Goal: Transaction & Acquisition: Purchase product/service

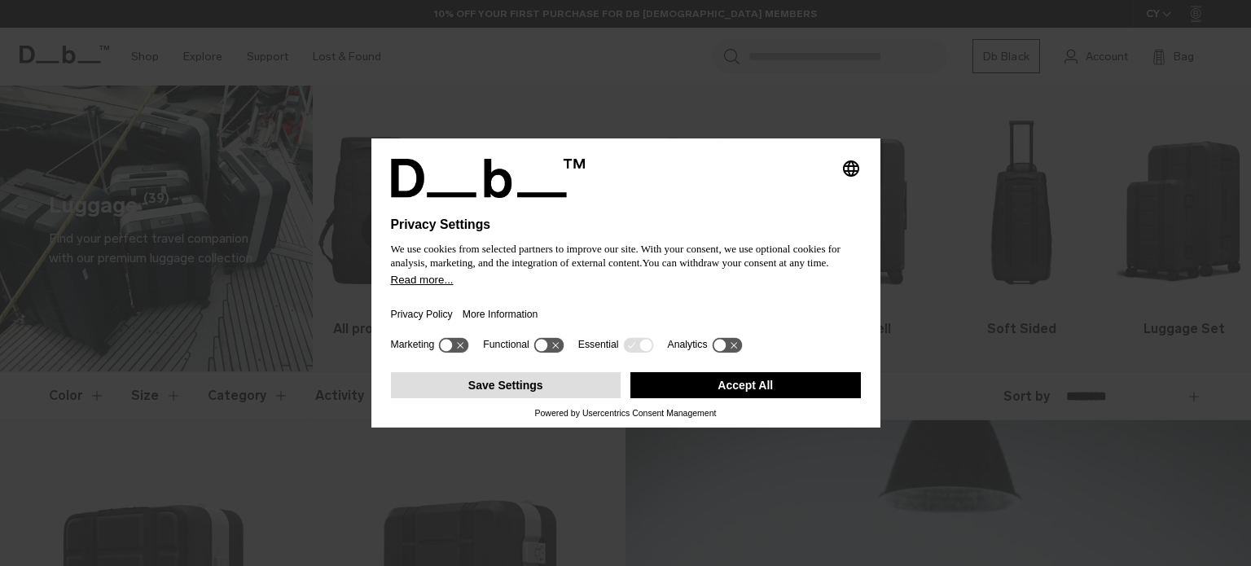
click at [577, 386] on button "Save Settings" at bounding box center [506, 385] width 231 height 26
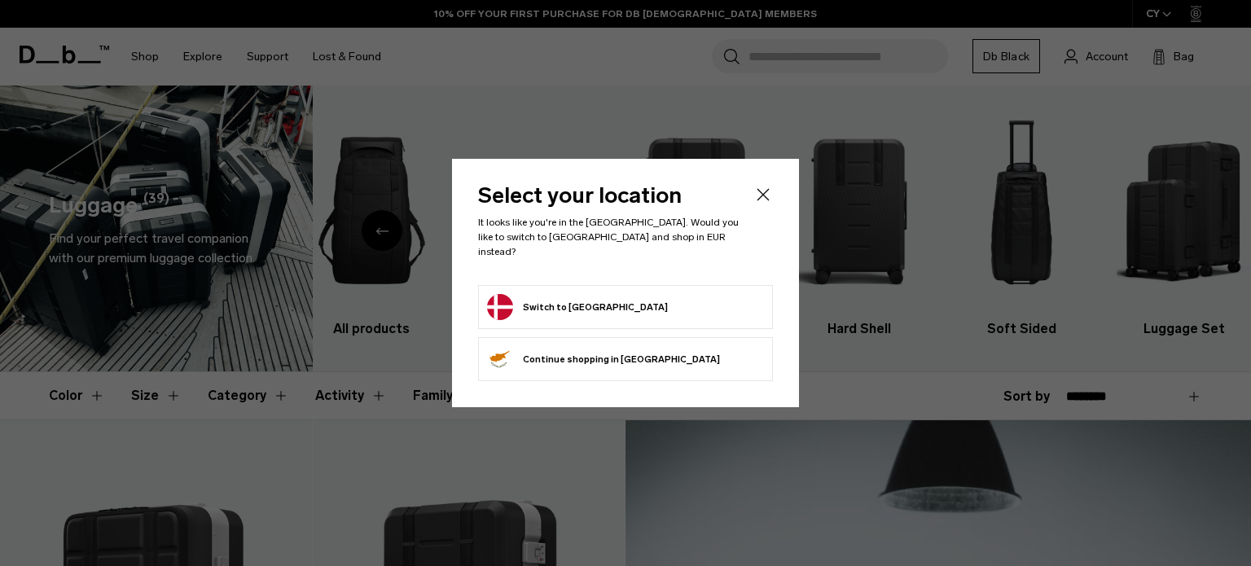
click at [556, 294] on button "Switch to Denmark" at bounding box center [577, 307] width 181 height 26
click at [563, 294] on button "Switch to Denmark" at bounding box center [577, 307] width 181 height 26
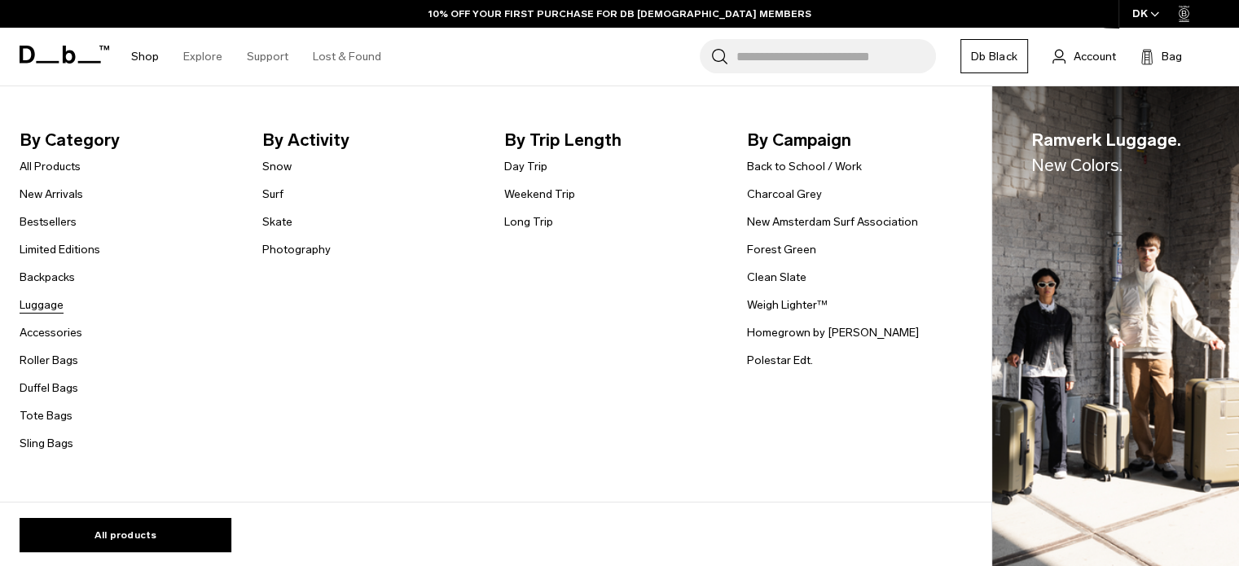
click at [39, 301] on link "Luggage" at bounding box center [42, 305] width 44 height 17
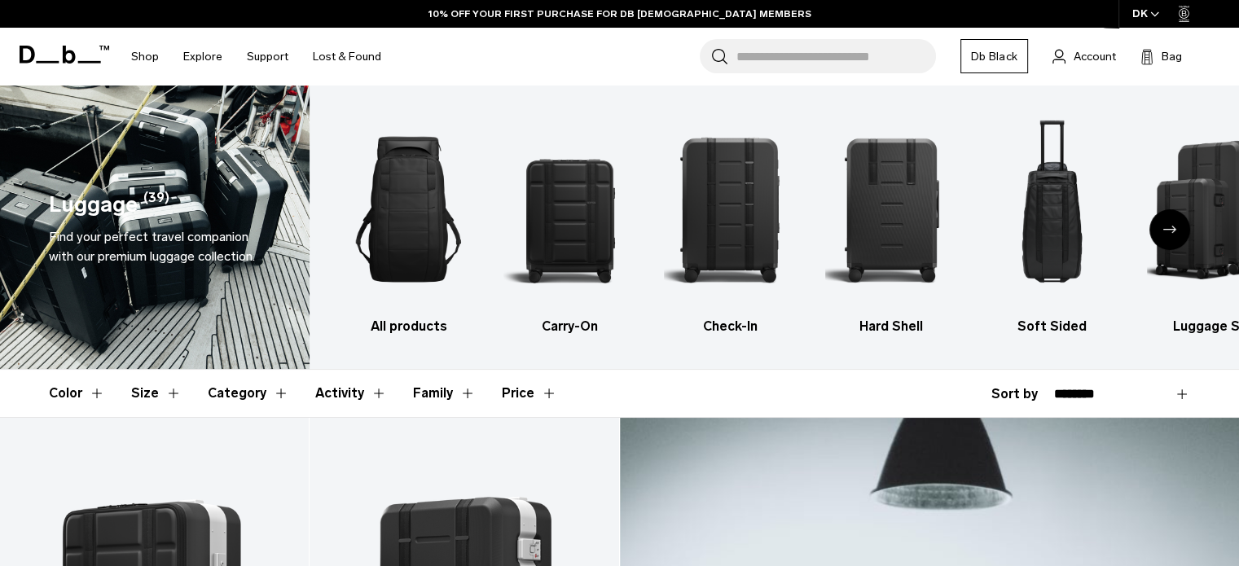
click at [1089, 385] on div "**********" at bounding box center [1090, 395] width 199 height 20
click at [1101, 397] on select "**********" at bounding box center [1122, 394] width 136 height 15
select select "**********"
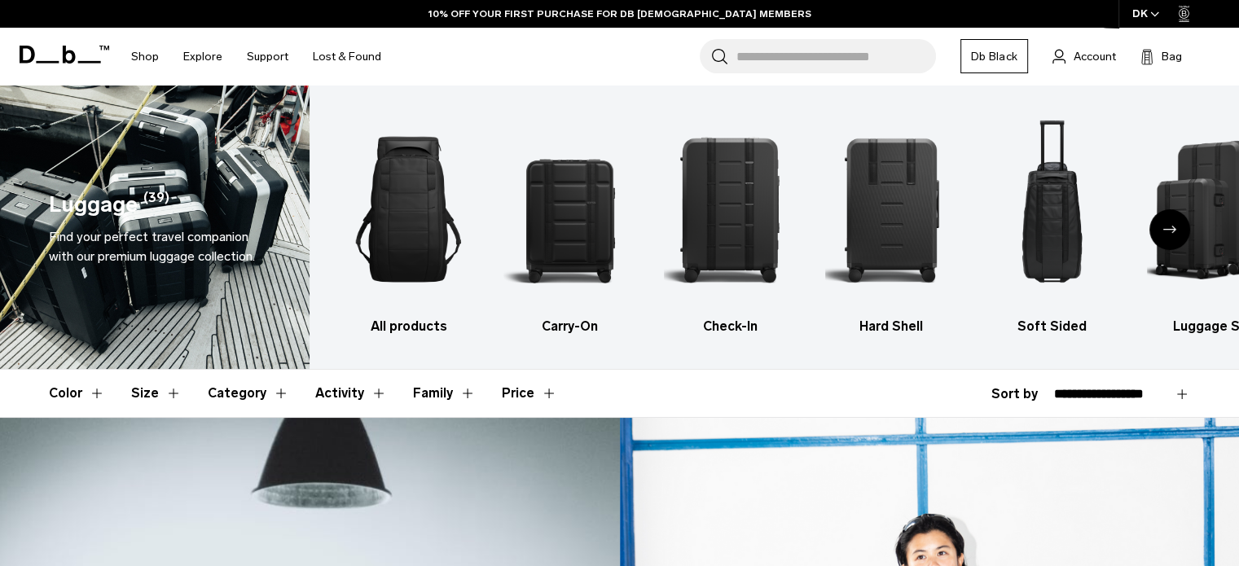
click at [1054, 387] on select "**********" at bounding box center [1122, 394] width 136 height 15
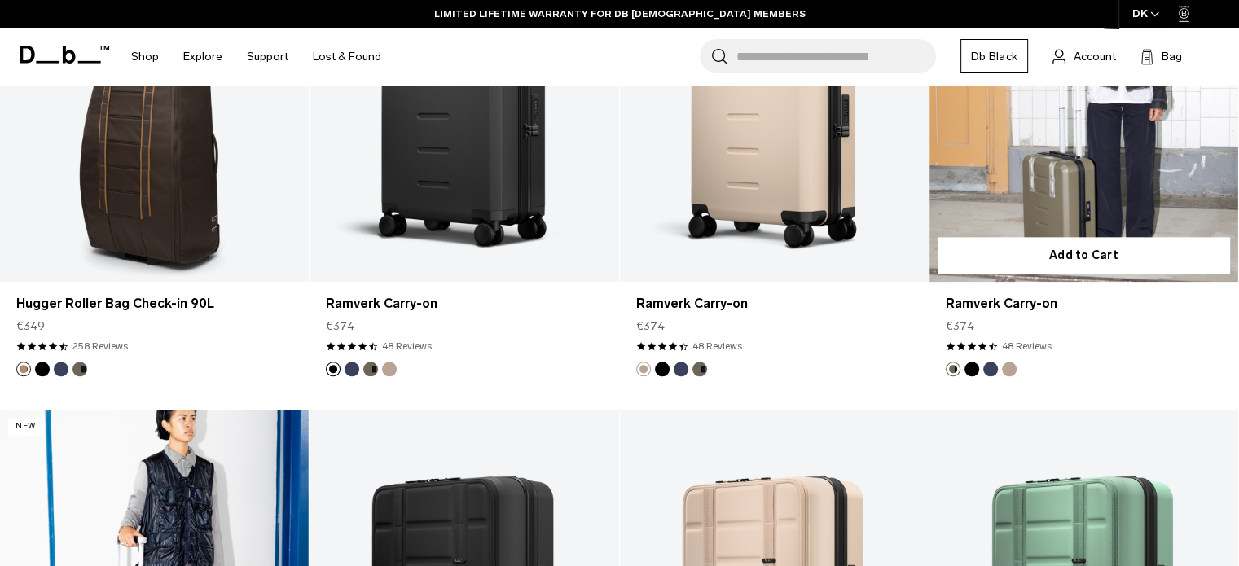
scroll to position [1792, 0]
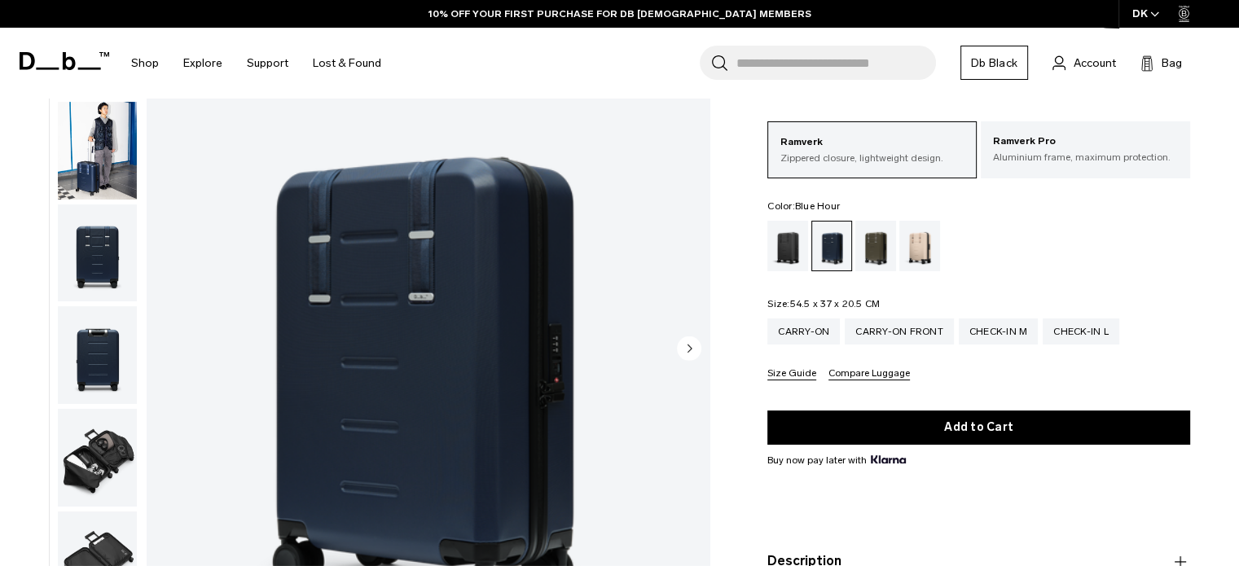
scroll to position [81, 0]
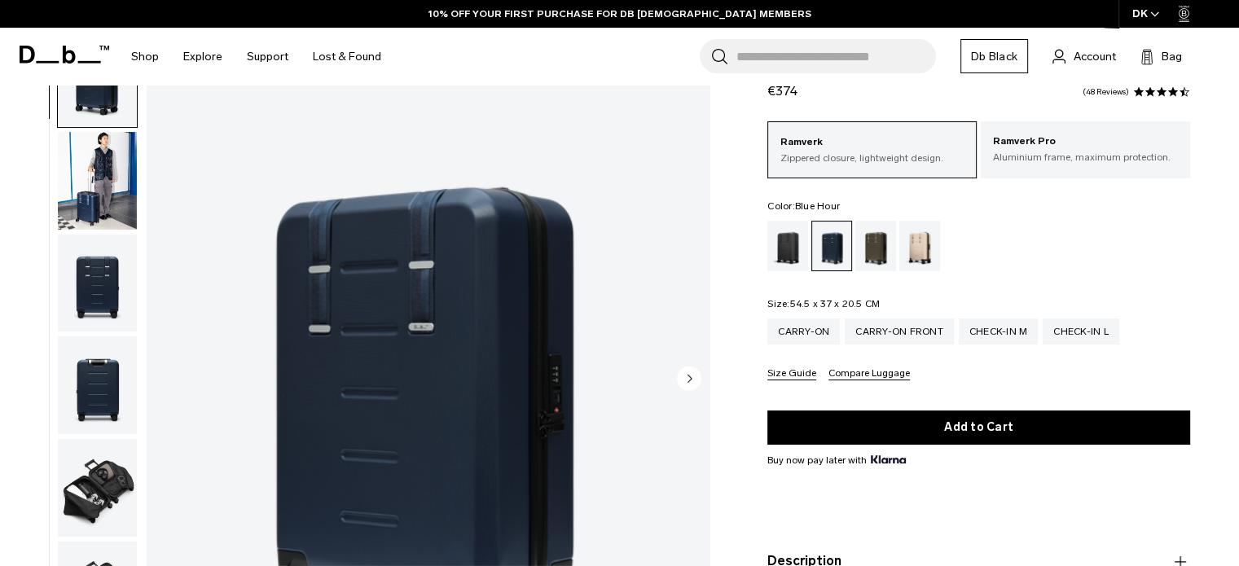
click at [90, 169] on img "button" at bounding box center [97, 181] width 79 height 98
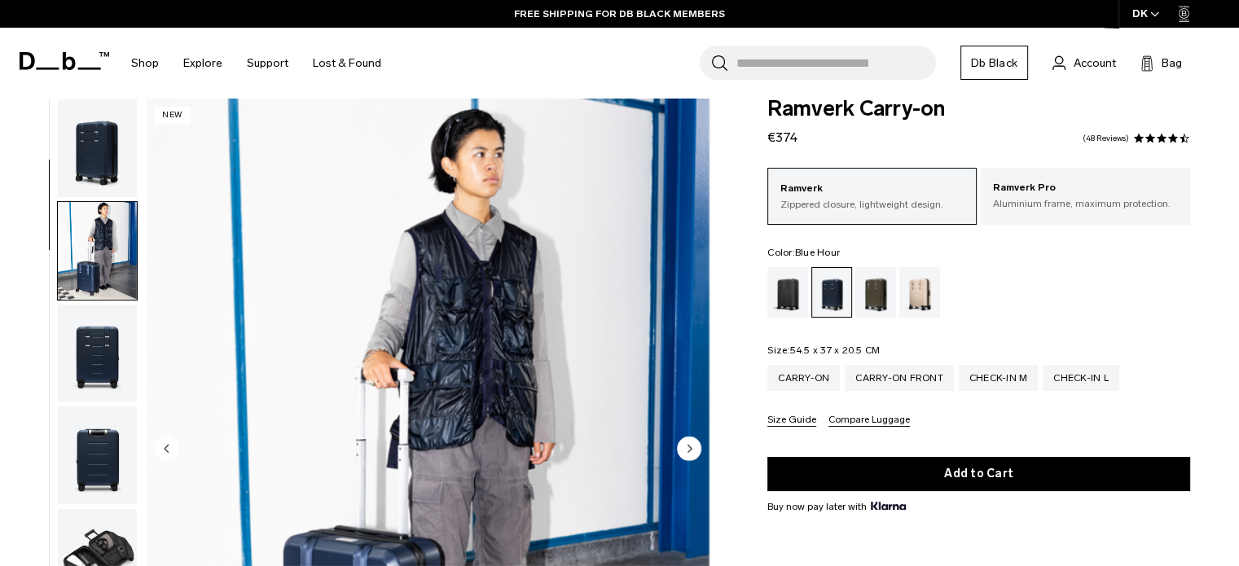
scroll to position [0, 0]
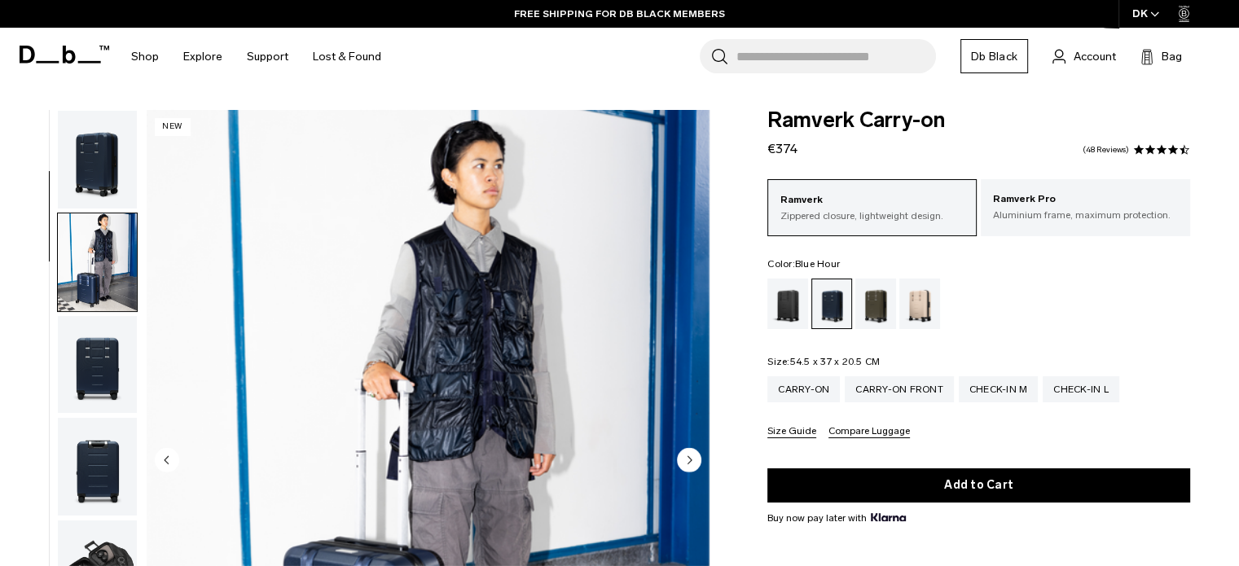
click at [127, 174] on img "button" at bounding box center [97, 160] width 79 height 98
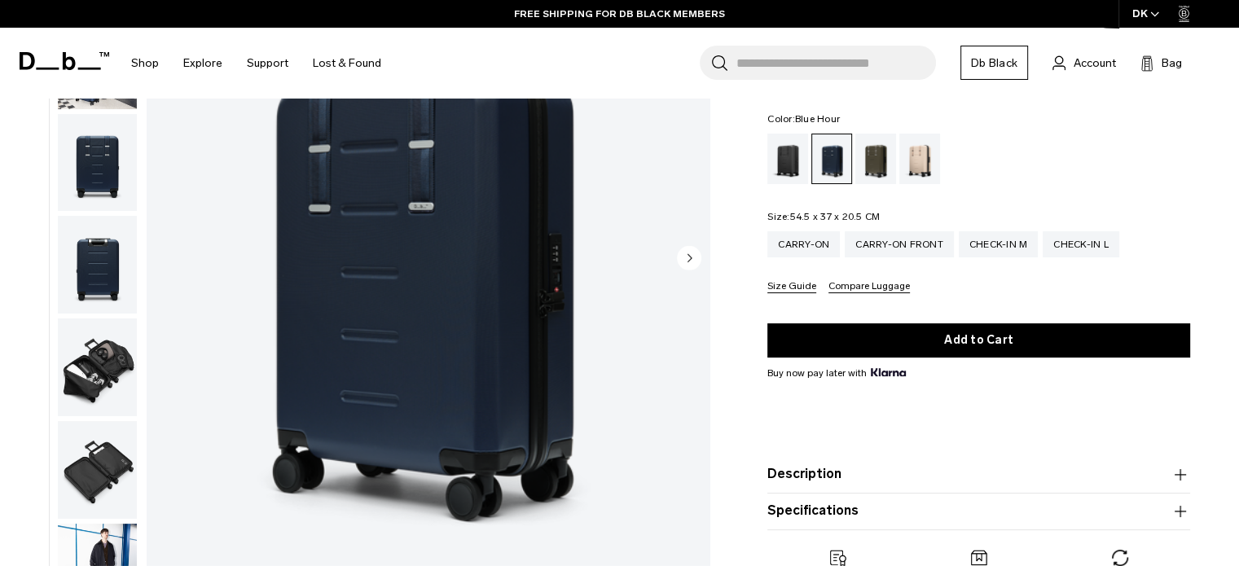
scroll to position [163, 0]
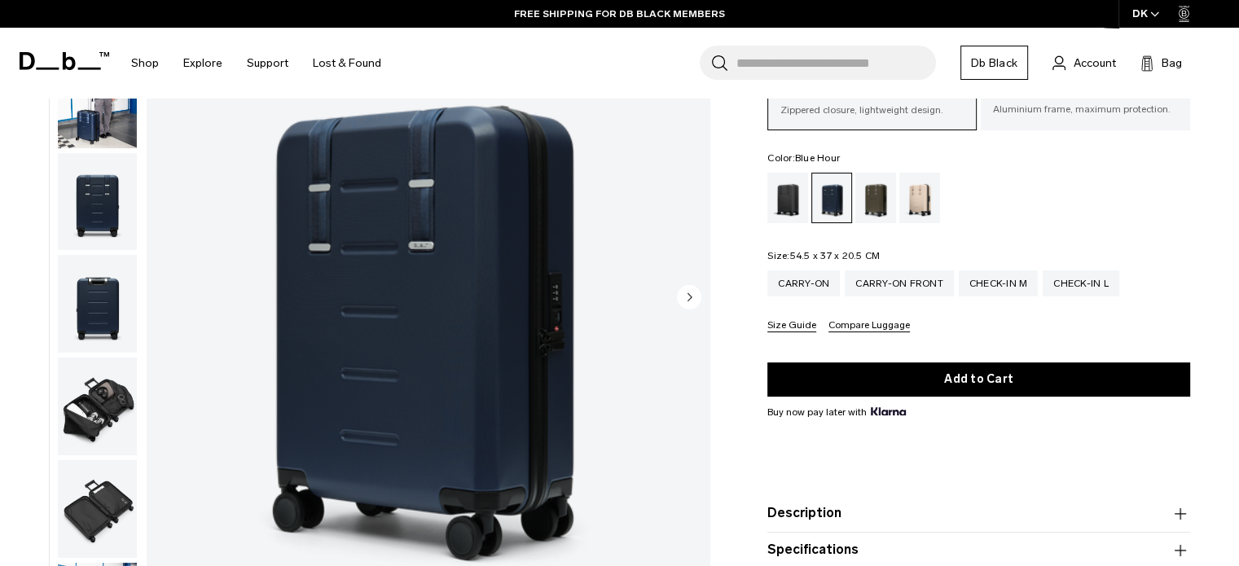
click at [132, 231] on img "button" at bounding box center [97, 202] width 79 height 98
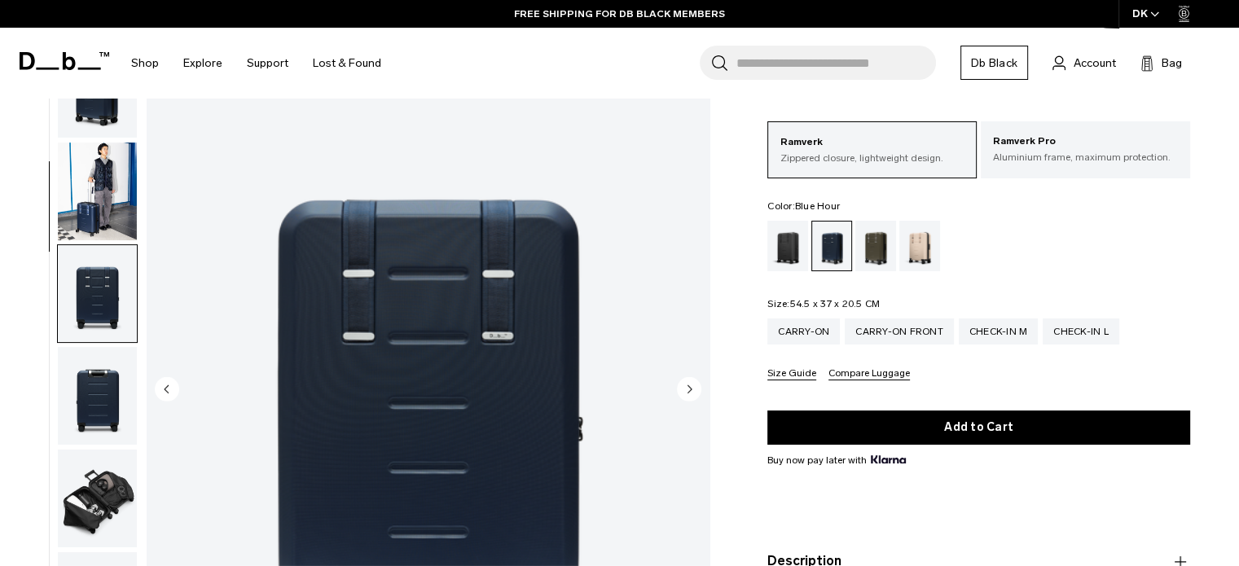
scroll to position [0, 0]
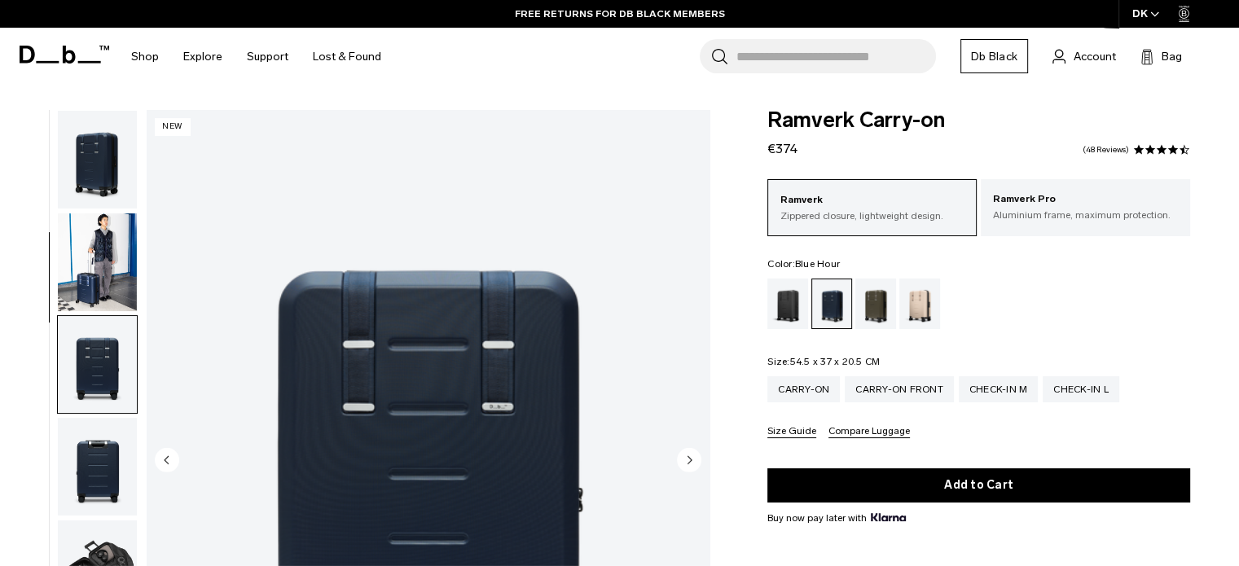
click at [111, 187] on img "button" at bounding box center [97, 160] width 79 height 98
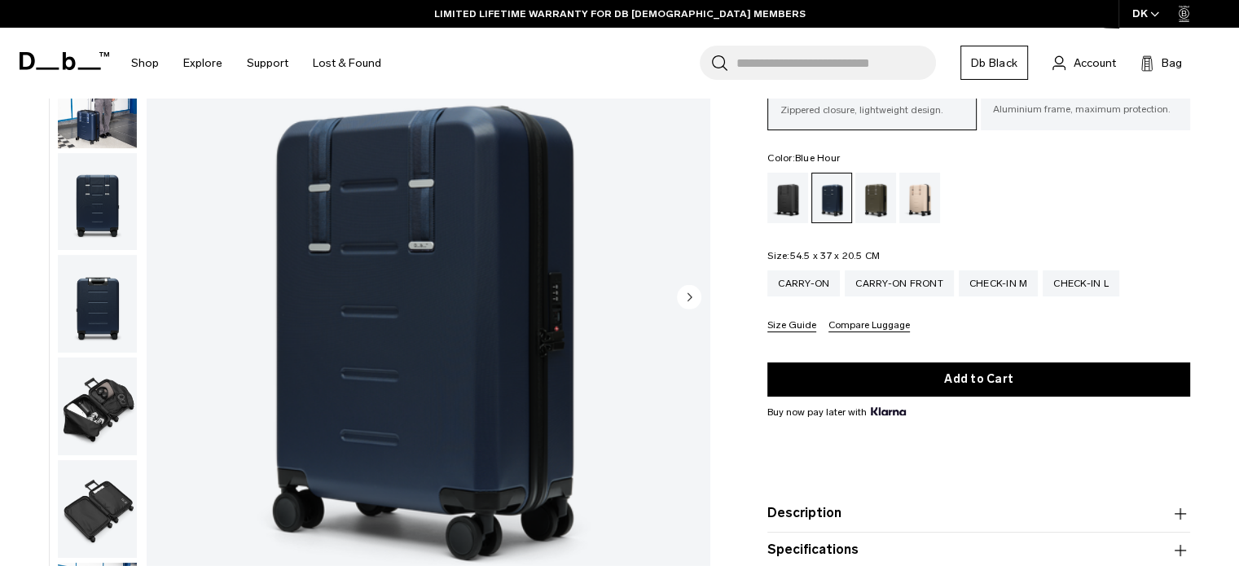
scroll to position [81, 0]
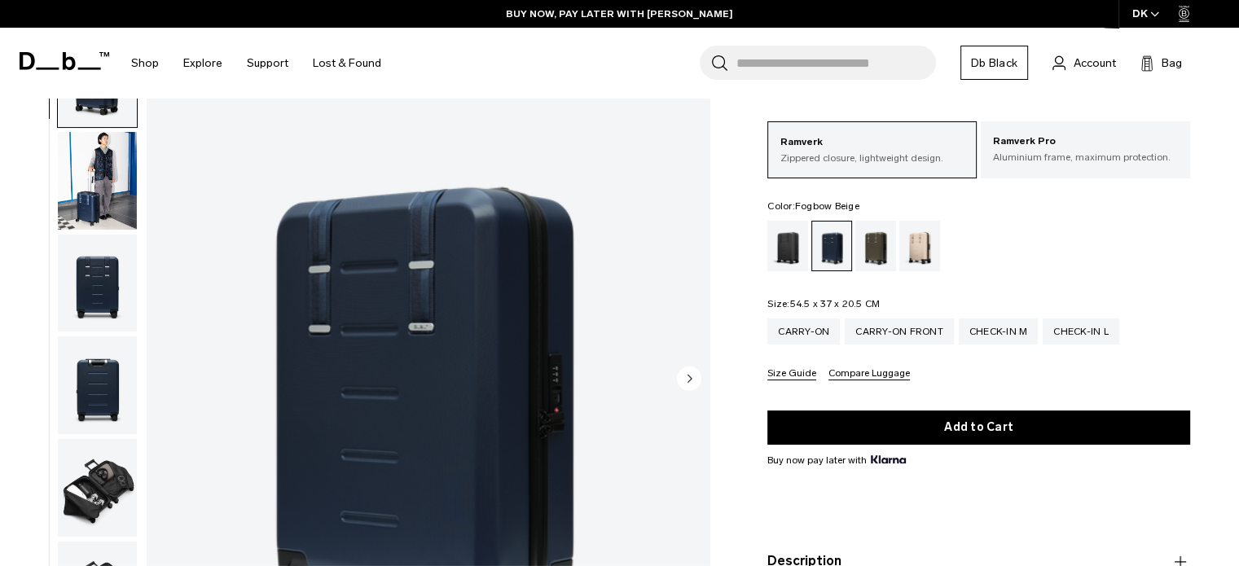
click at [919, 256] on div "Fogbow Beige" at bounding box center [920, 246] width 42 height 51
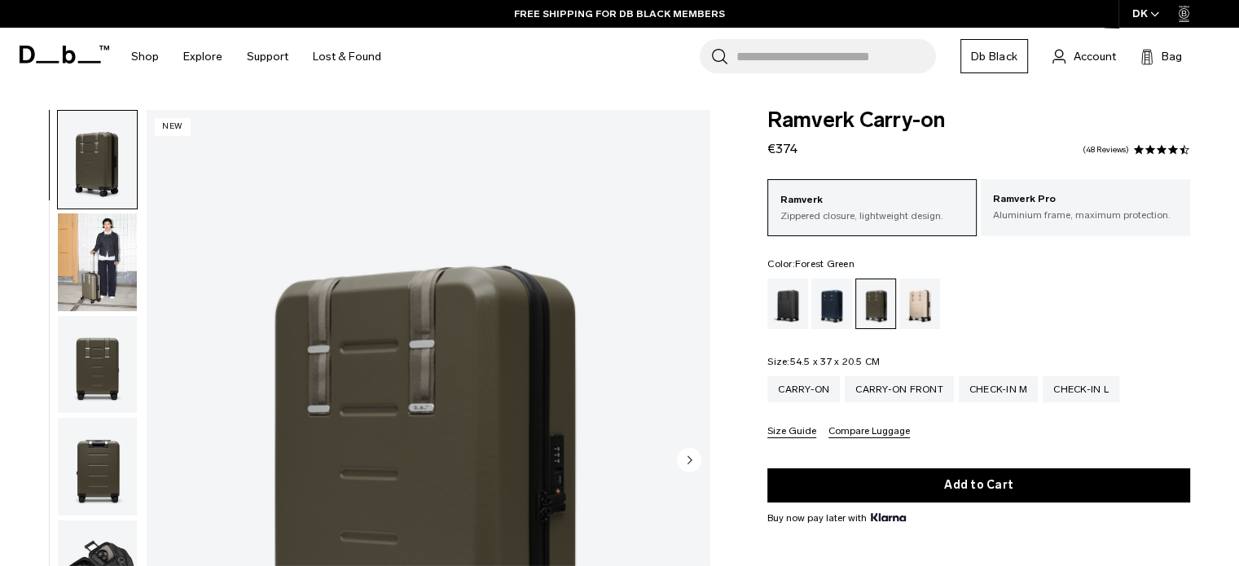
scroll to position [81, 0]
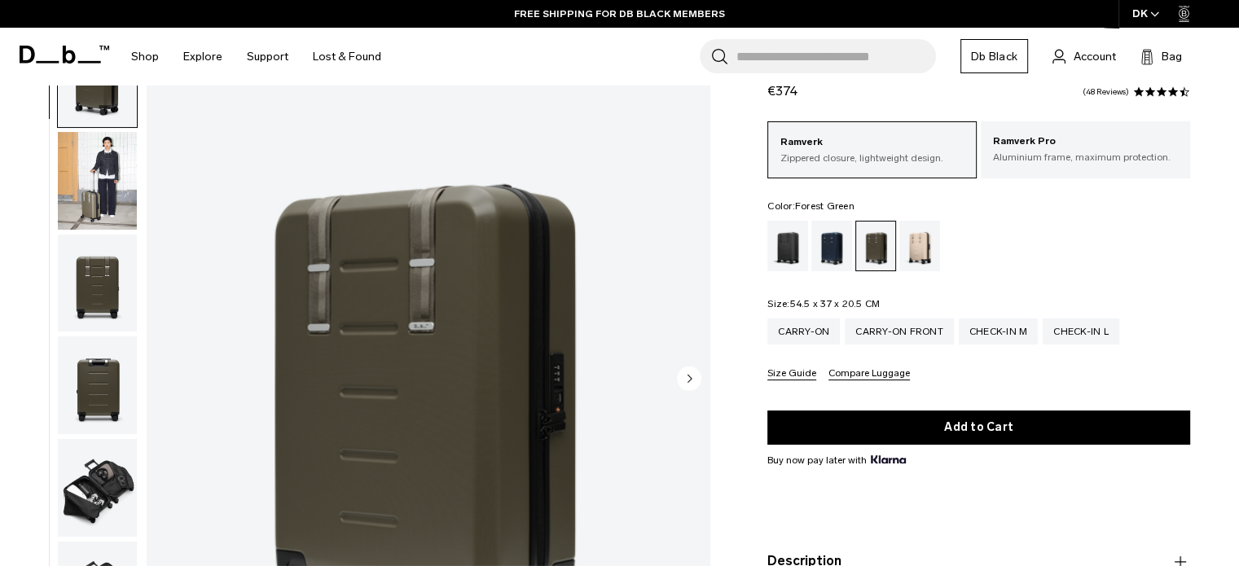
click at [92, 178] on img "button" at bounding box center [97, 181] width 79 height 98
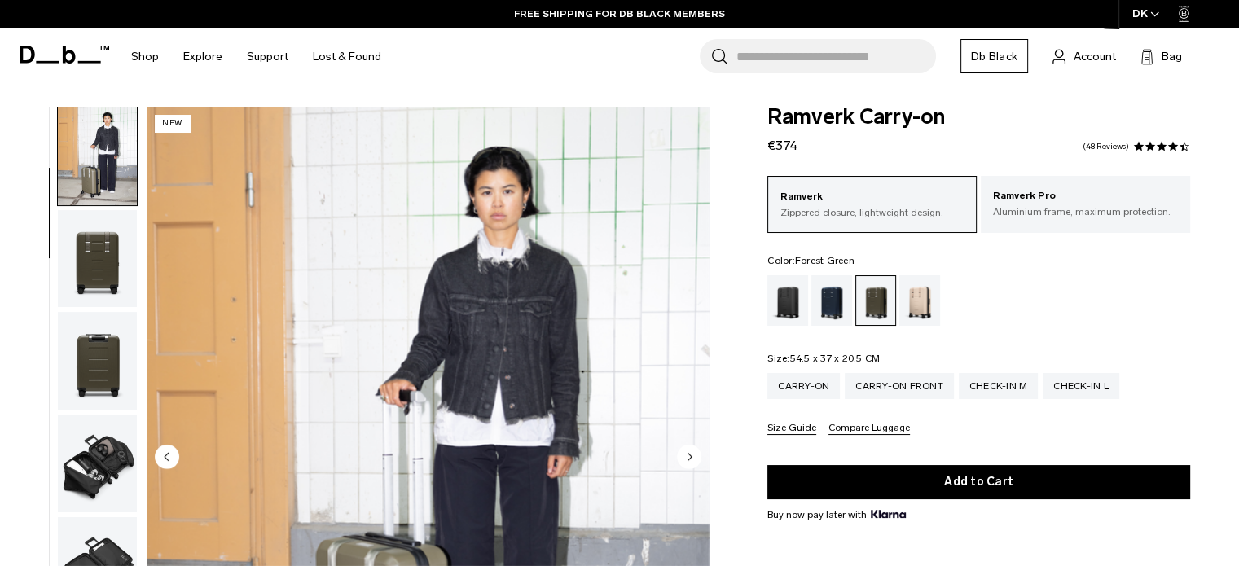
scroll to position [0, 0]
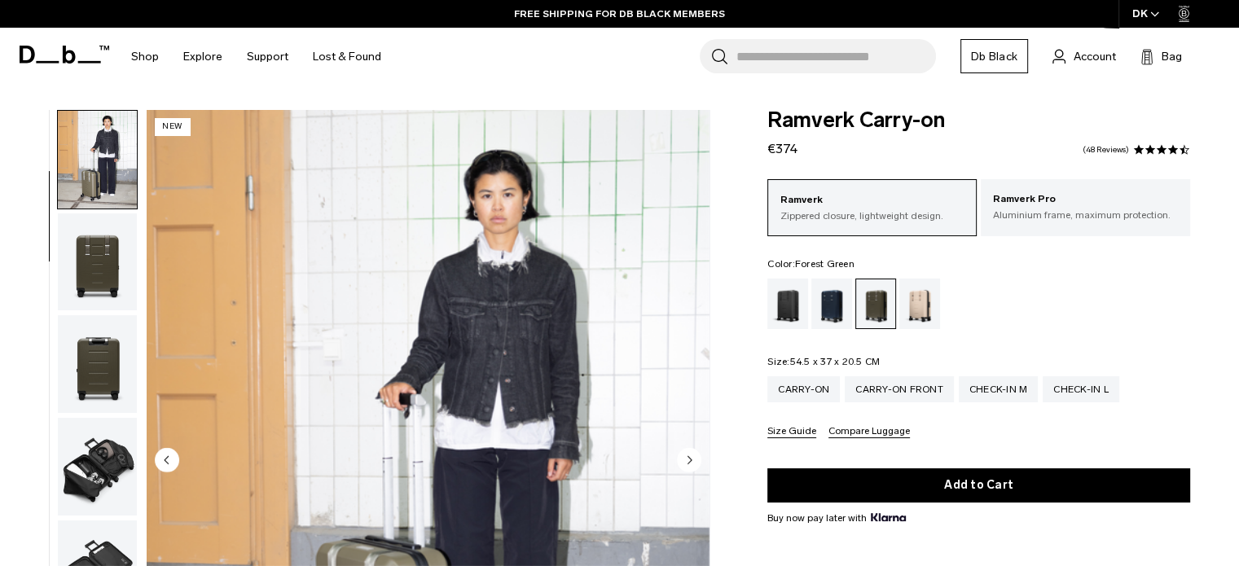
click at [92, 232] on img "button" at bounding box center [97, 262] width 79 height 98
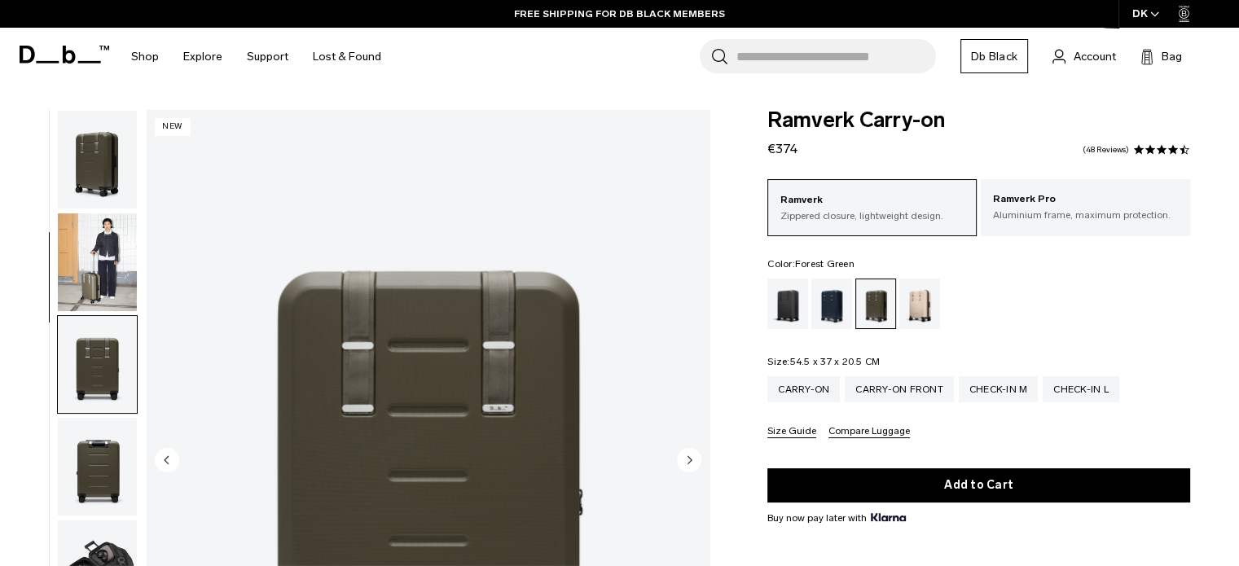
click at [101, 183] on img "button" at bounding box center [97, 160] width 79 height 98
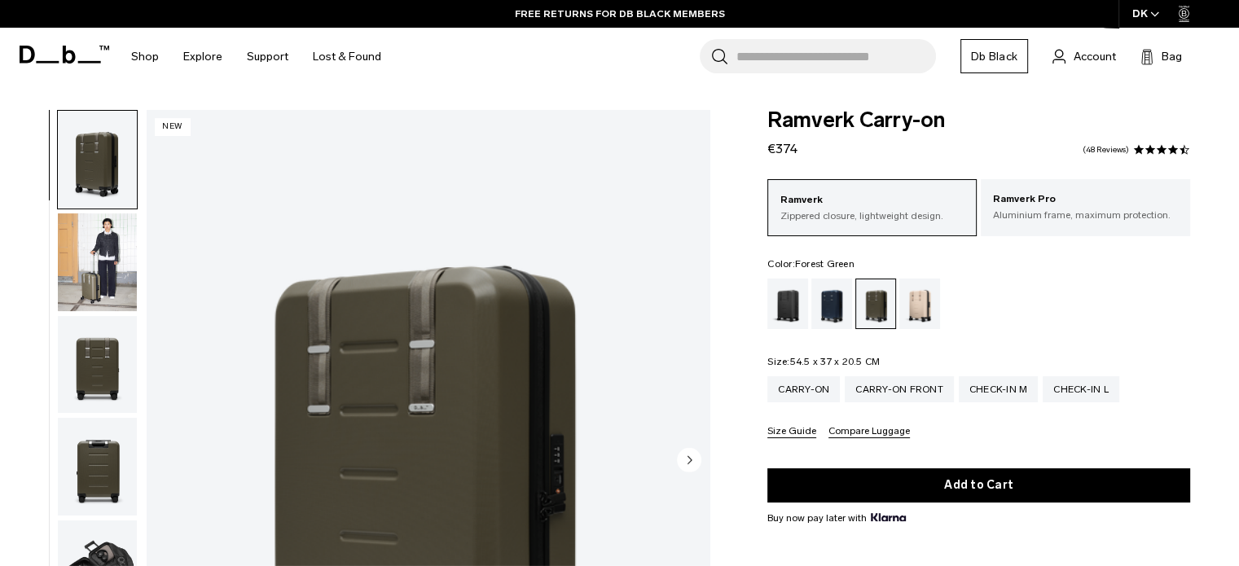
click at [124, 304] on img "button" at bounding box center [97, 262] width 79 height 98
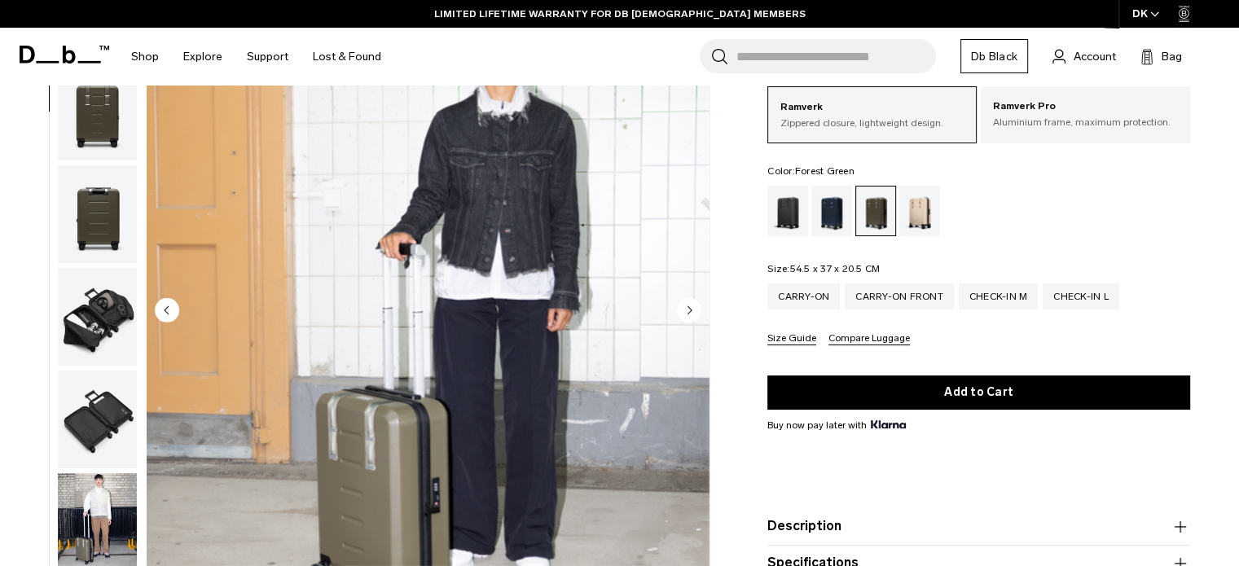
scroll to position [163, 0]
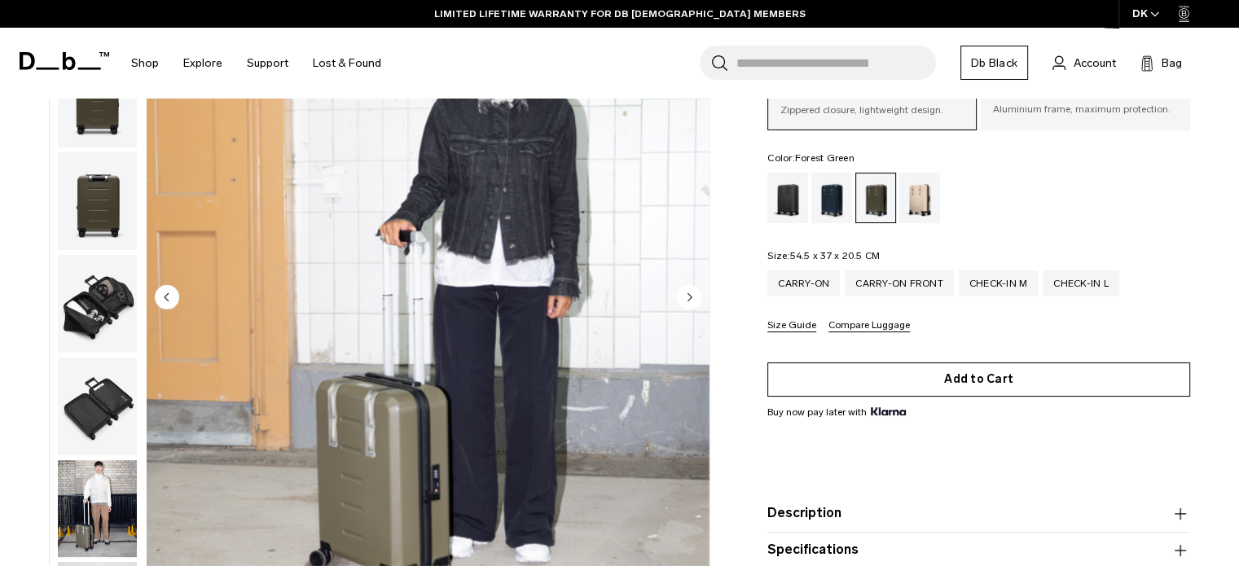
click at [954, 387] on button "Add to Cart" at bounding box center [978, 379] width 423 height 34
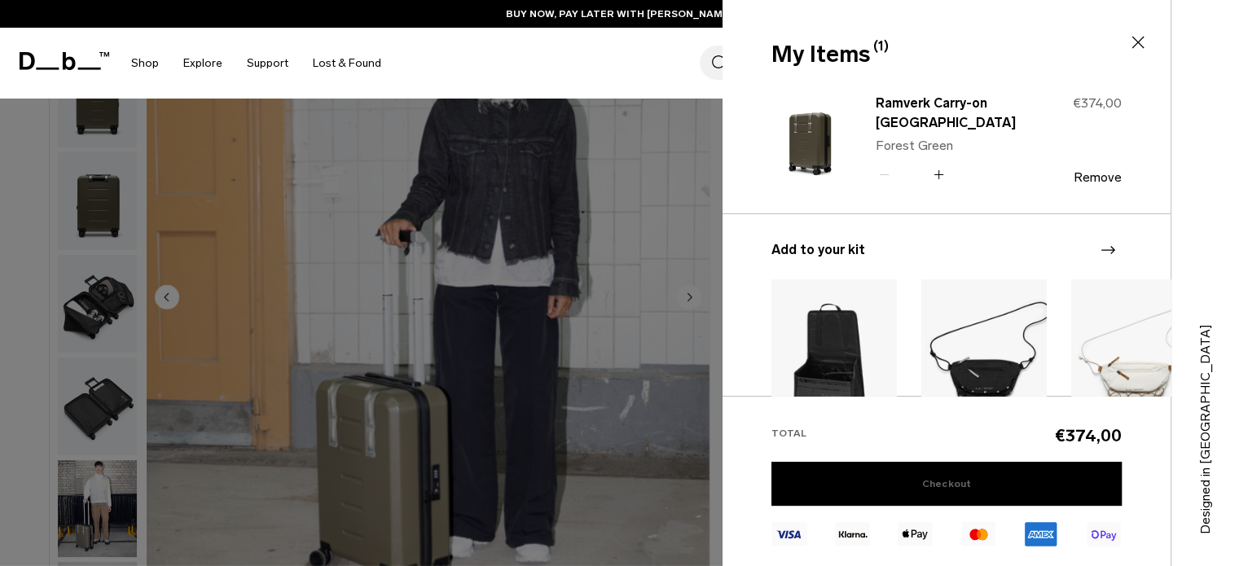
click at [960, 477] on link "Checkout" at bounding box center [947, 484] width 350 height 44
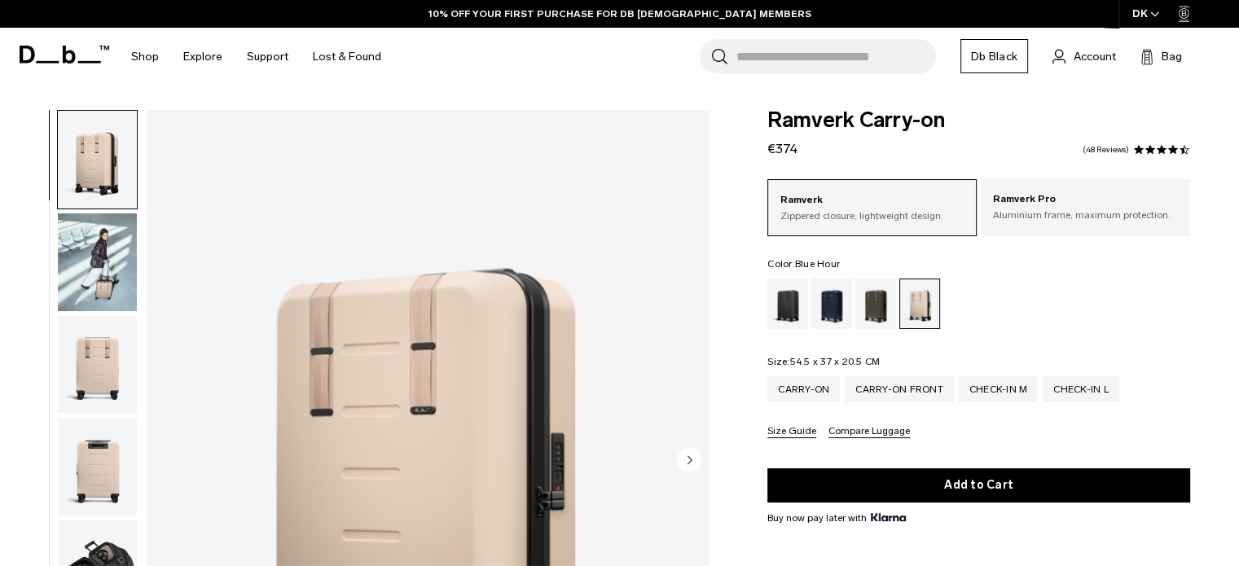
click at [836, 315] on div "Blue Hour" at bounding box center [832, 304] width 42 height 51
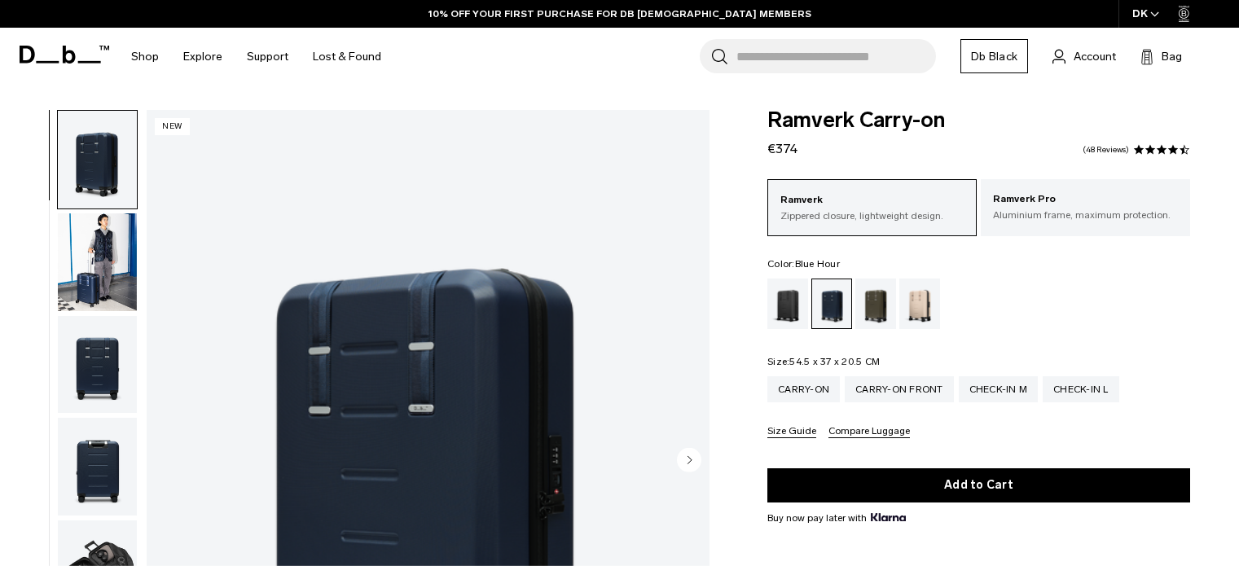
click at [121, 253] on img "button" at bounding box center [97, 262] width 79 height 98
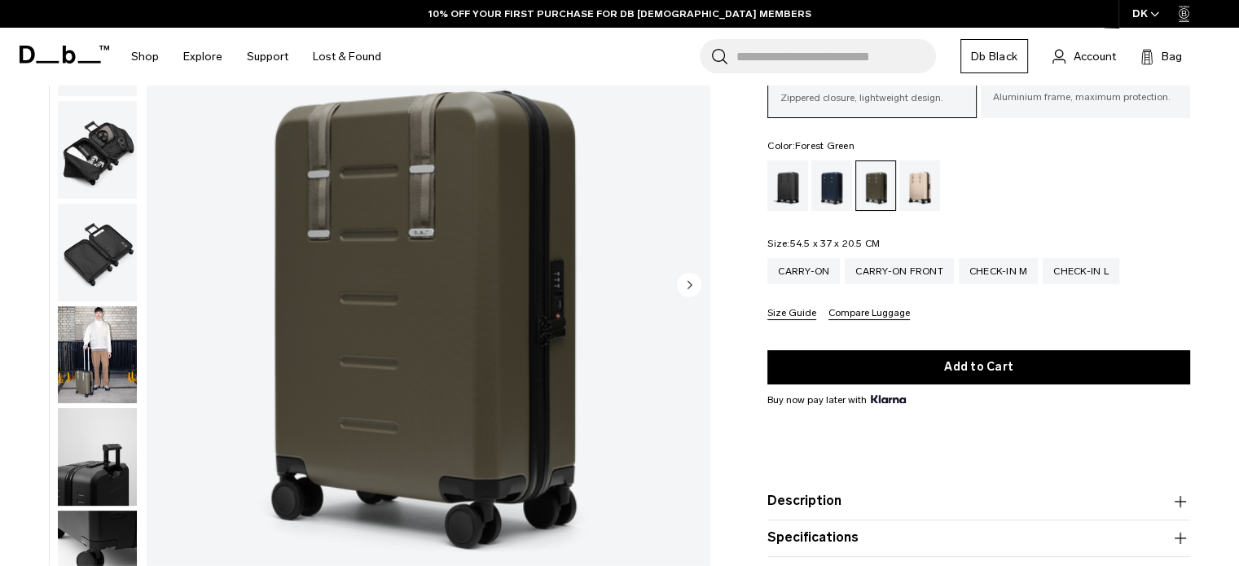
scroll to position [244, 0]
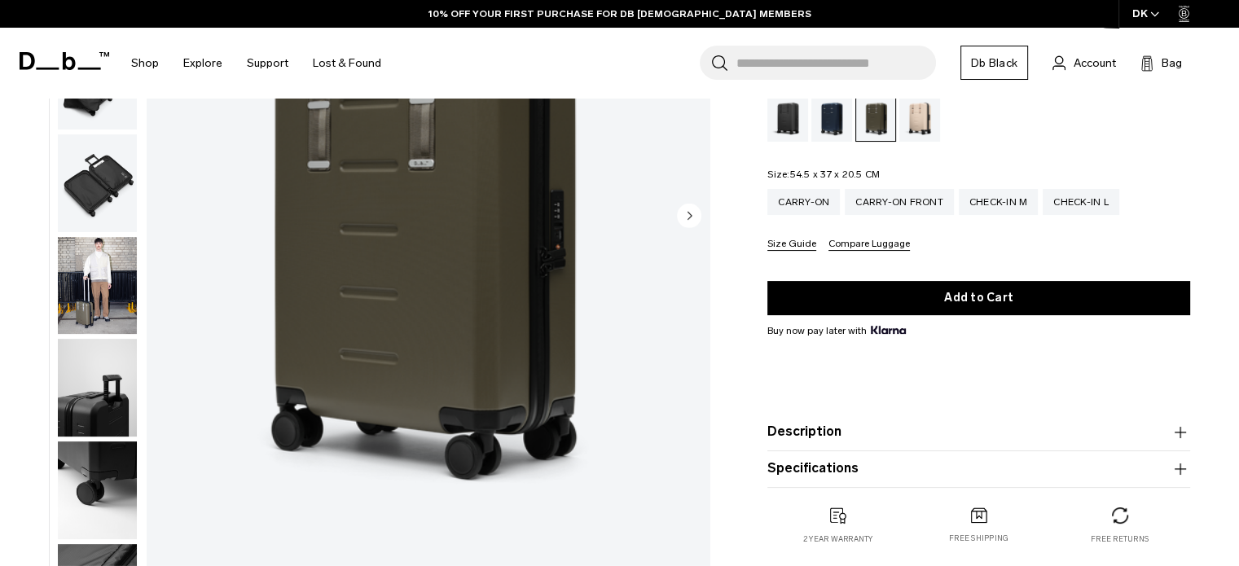
click at [118, 261] on img "button" at bounding box center [97, 286] width 79 height 98
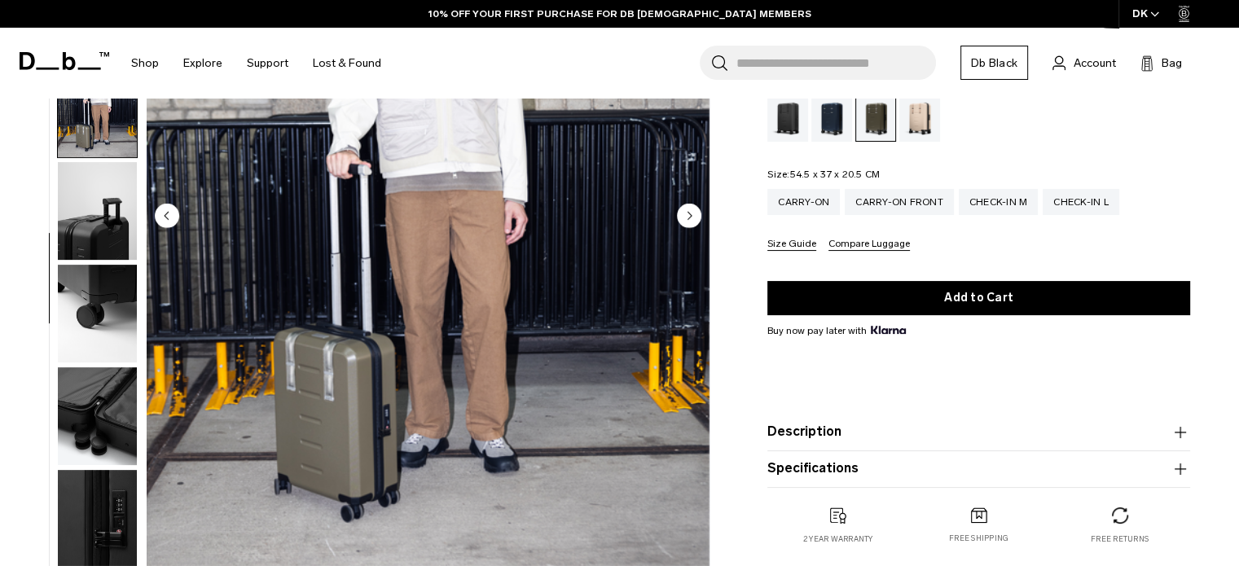
scroll to position [421, 0]
click at [90, 306] on img "button" at bounding box center [97, 314] width 79 height 98
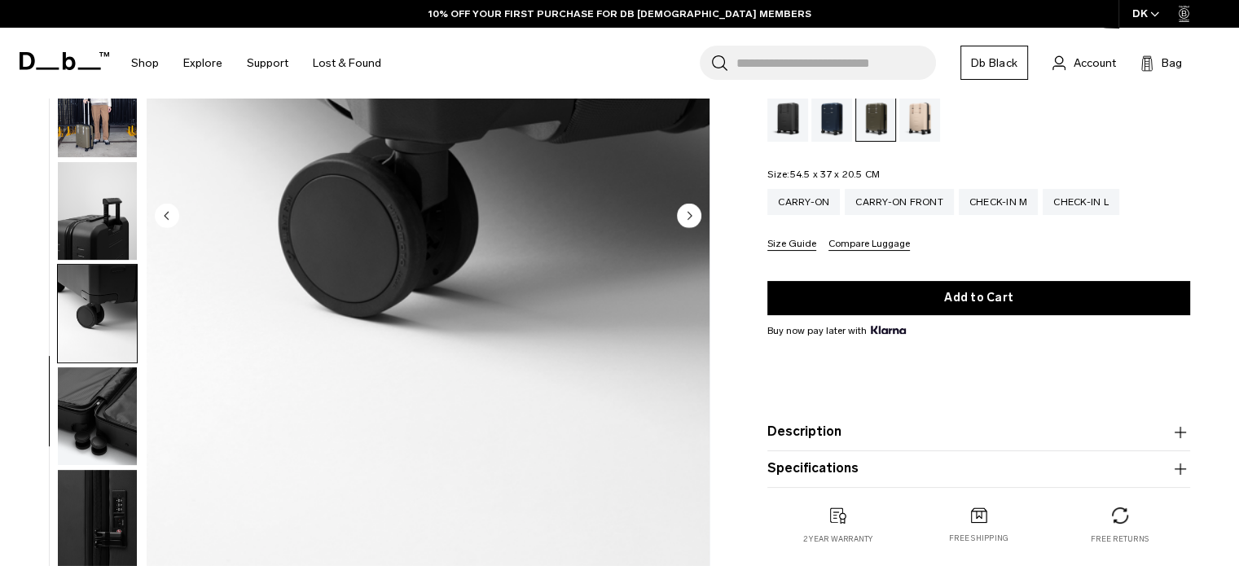
click at [77, 209] on img "button" at bounding box center [97, 211] width 79 height 98
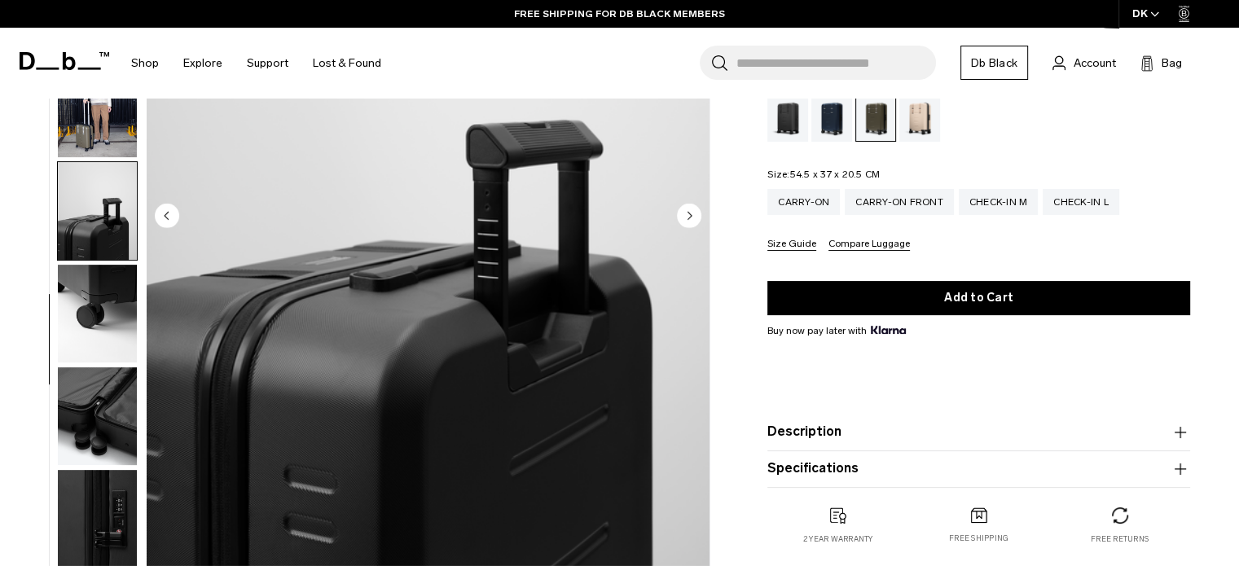
click at [84, 461] on img "button" at bounding box center [97, 416] width 79 height 98
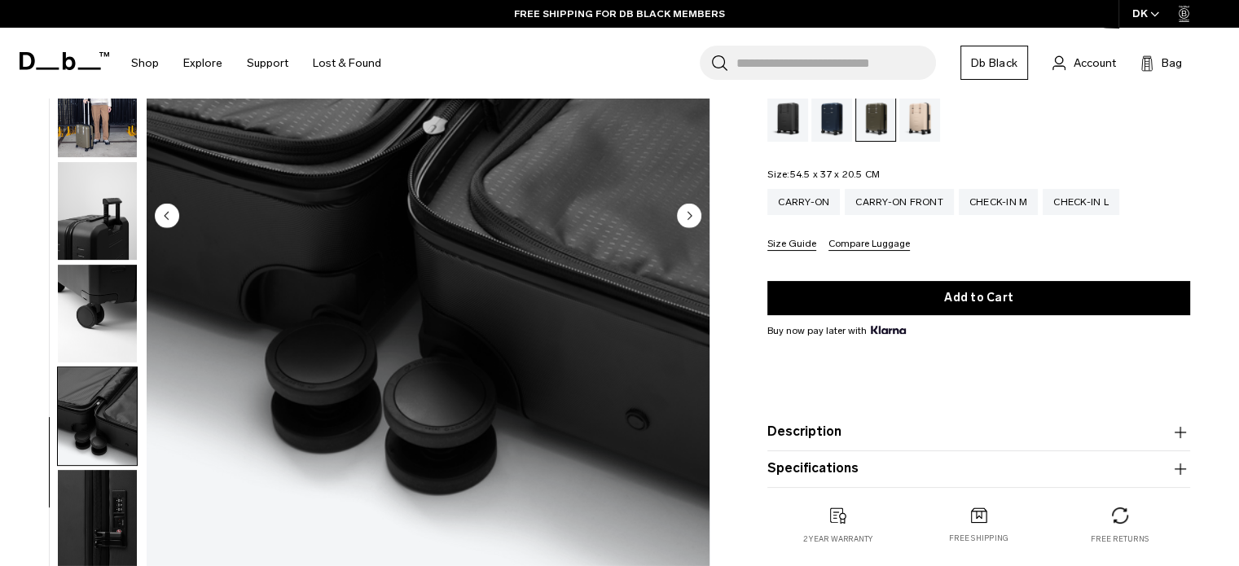
click at [104, 334] on img "button" at bounding box center [97, 314] width 79 height 98
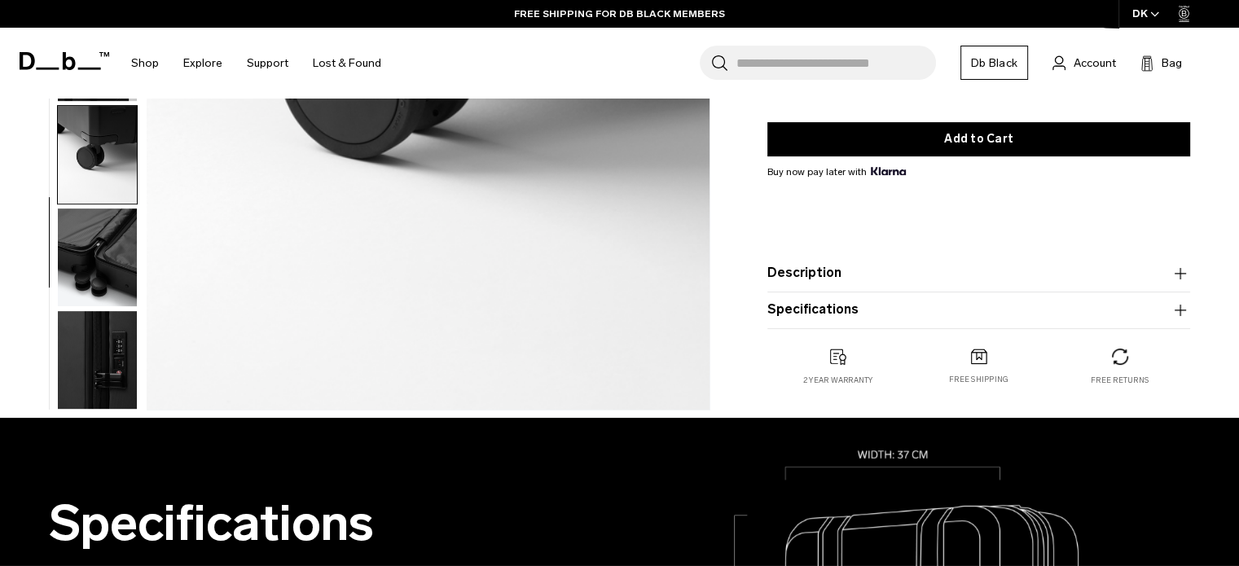
scroll to position [407, 0]
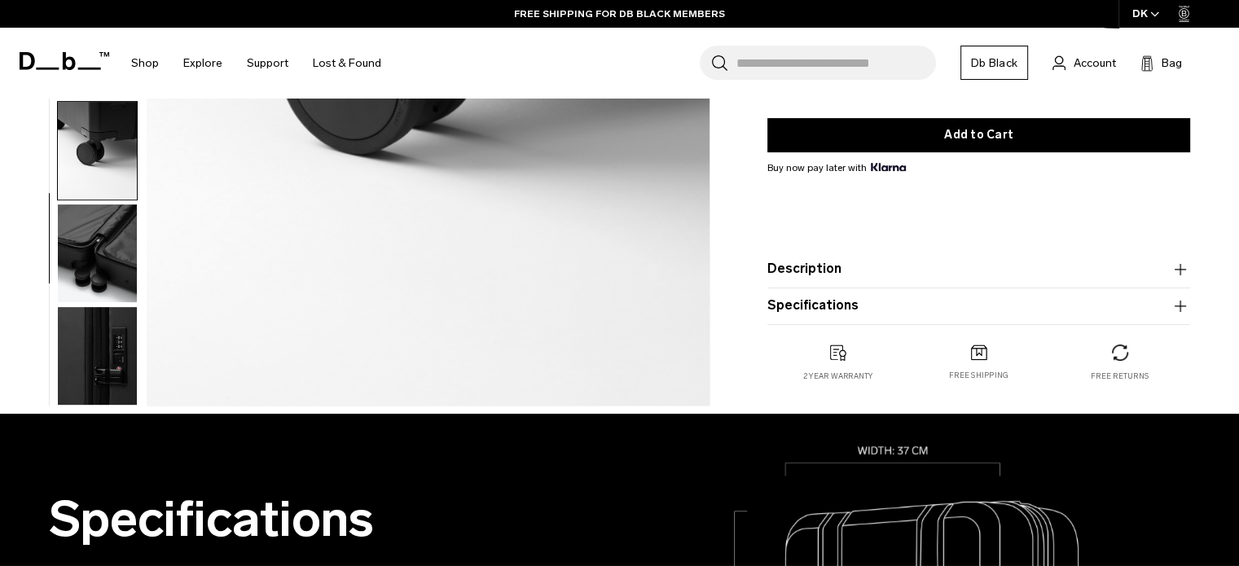
click at [851, 304] on button "Specifications" at bounding box center [978, 306] width 423 height 20
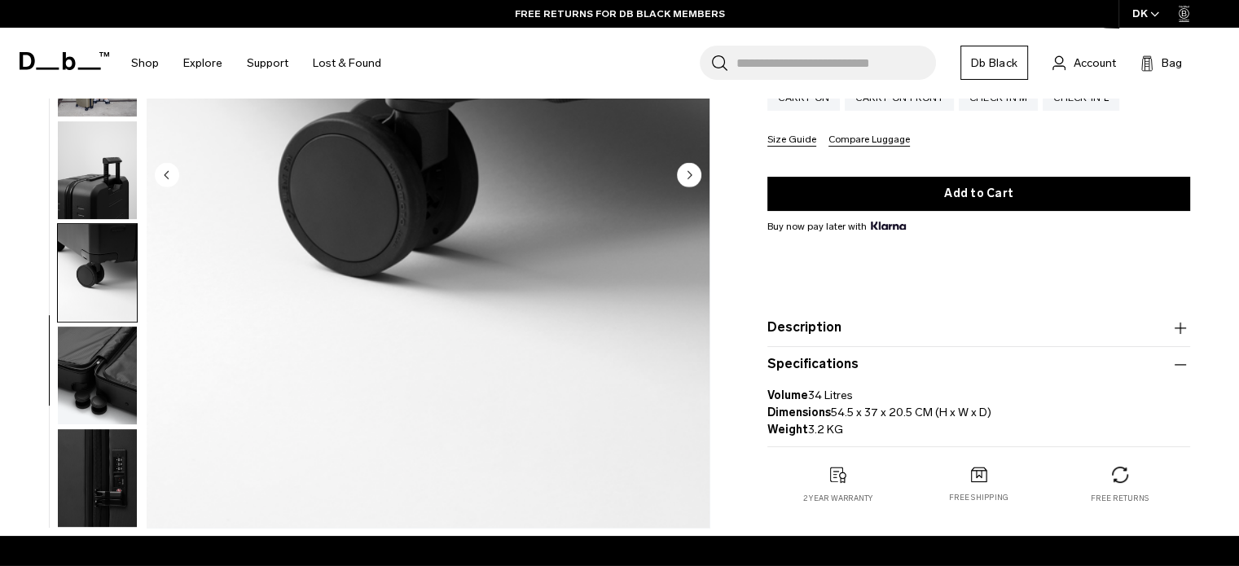
scroll to position [244, 0]
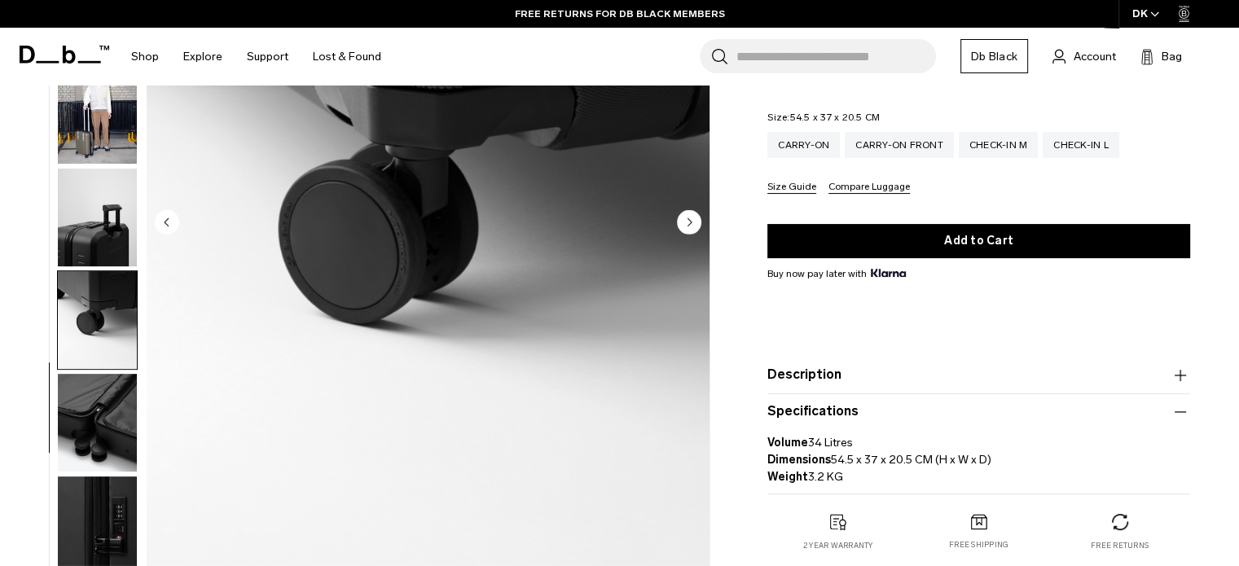
click at [868, 378] on button "Description" at bounding box center [978, 376] width 423 height 20
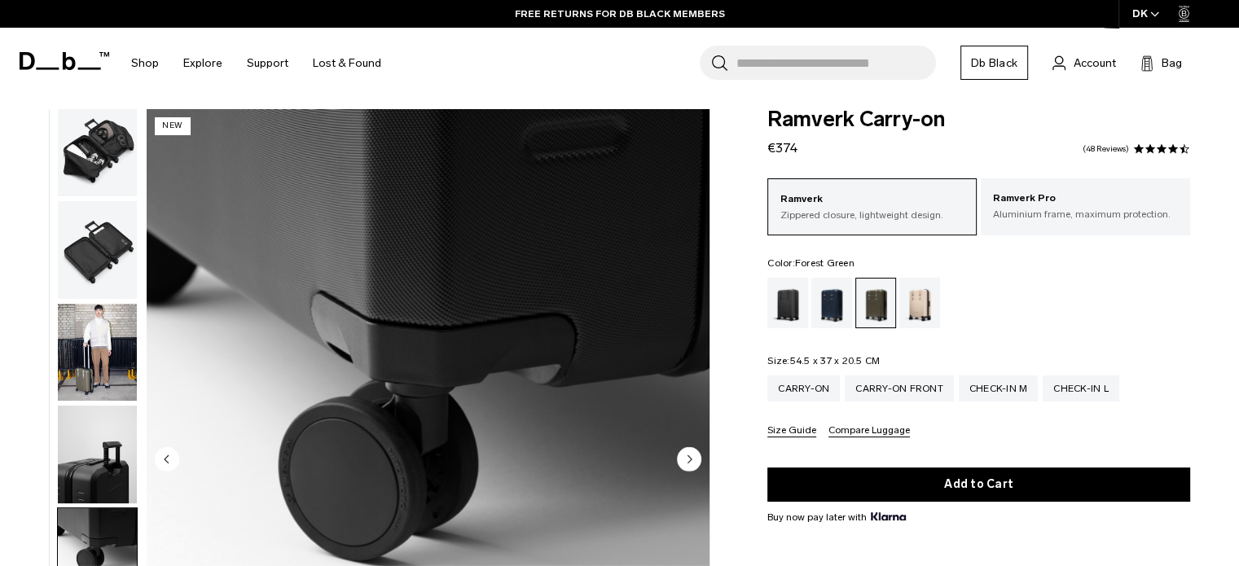
scroll to position [0, 0]
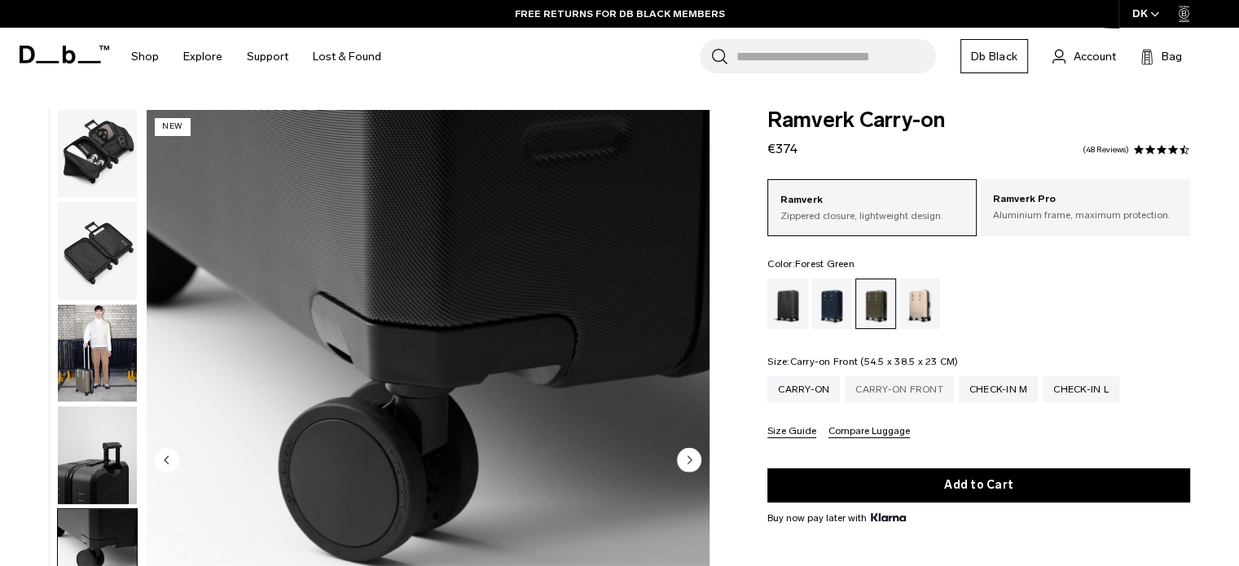
click at [899, 386] on div "Carry-on Front" at bounding box center [899, 389] width 109 height 26
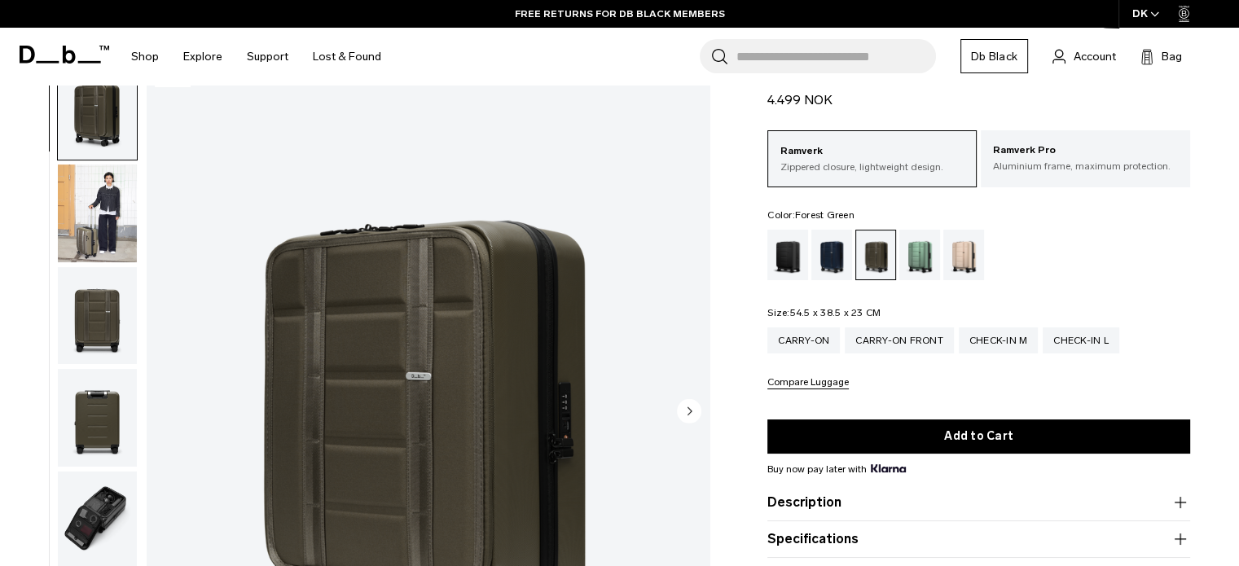
scroll to position [163, 0]
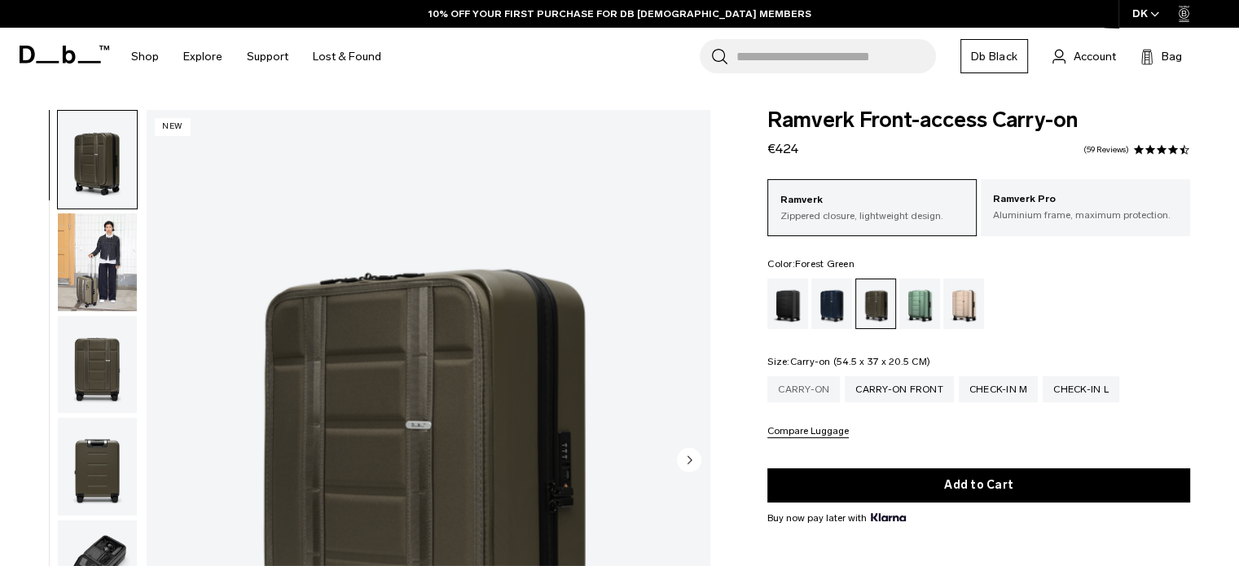
click at [813, 392] on div "Carry-on" at bounding box center [803, 389] width 73 height 26
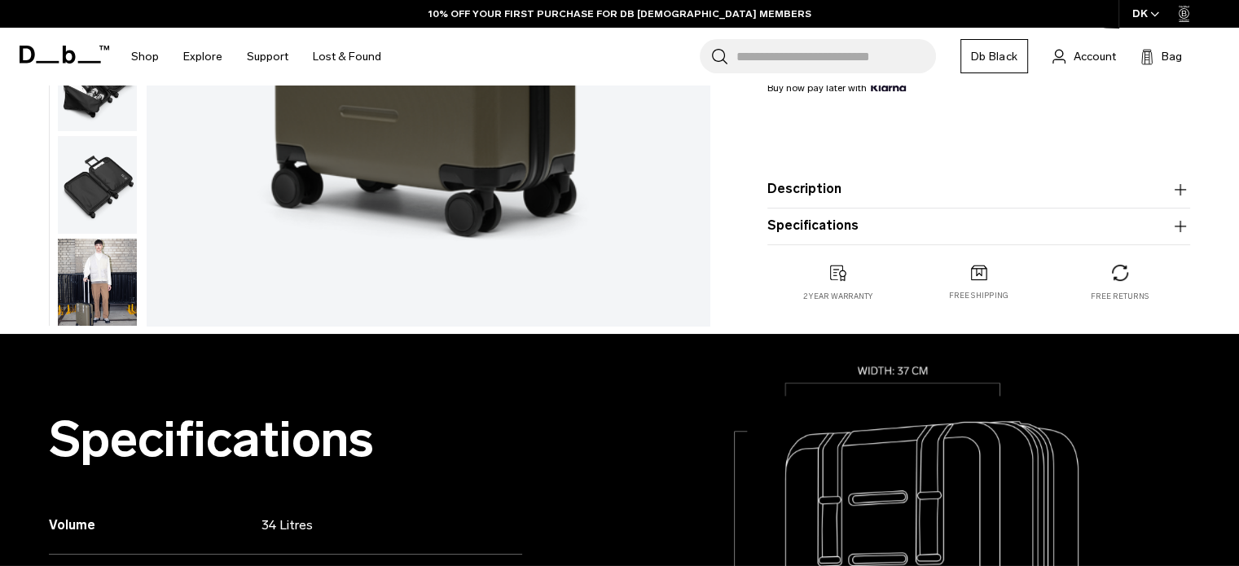
scroll to position [489, 0]
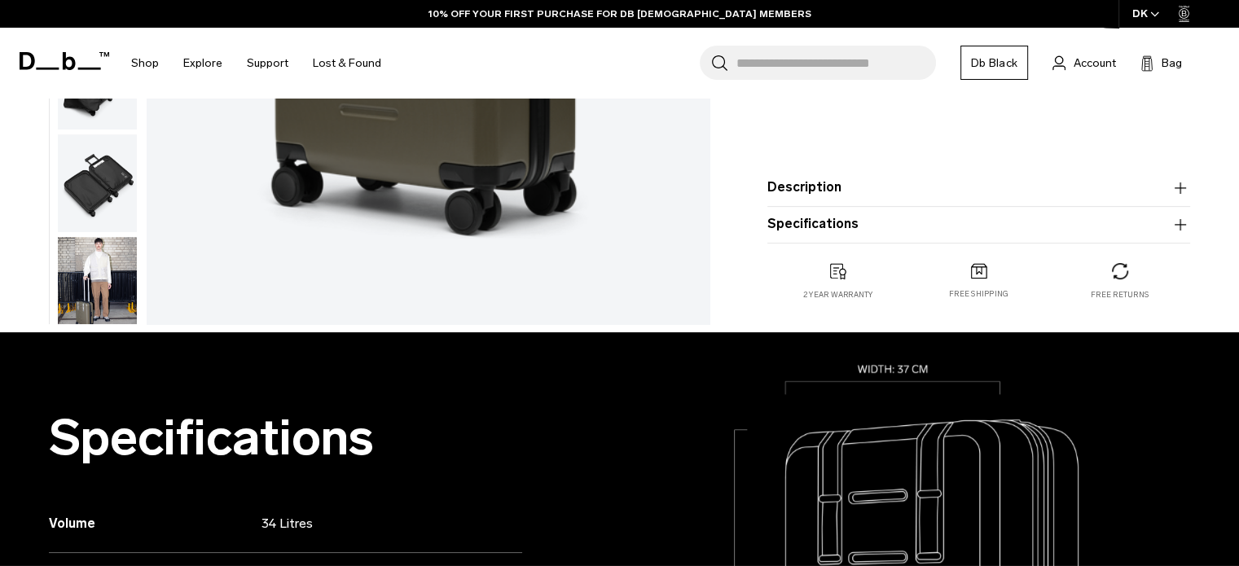
click at [838, 179] on button "Description" at bounding box center [978, 188] width 423 height 20
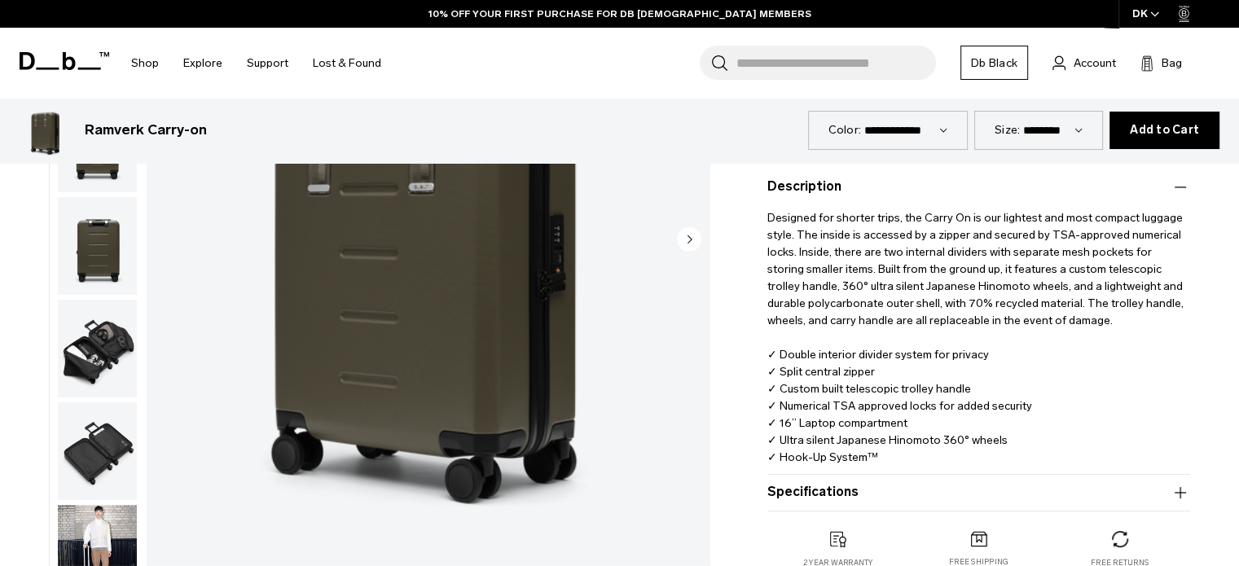
scroll to position [407, 0]
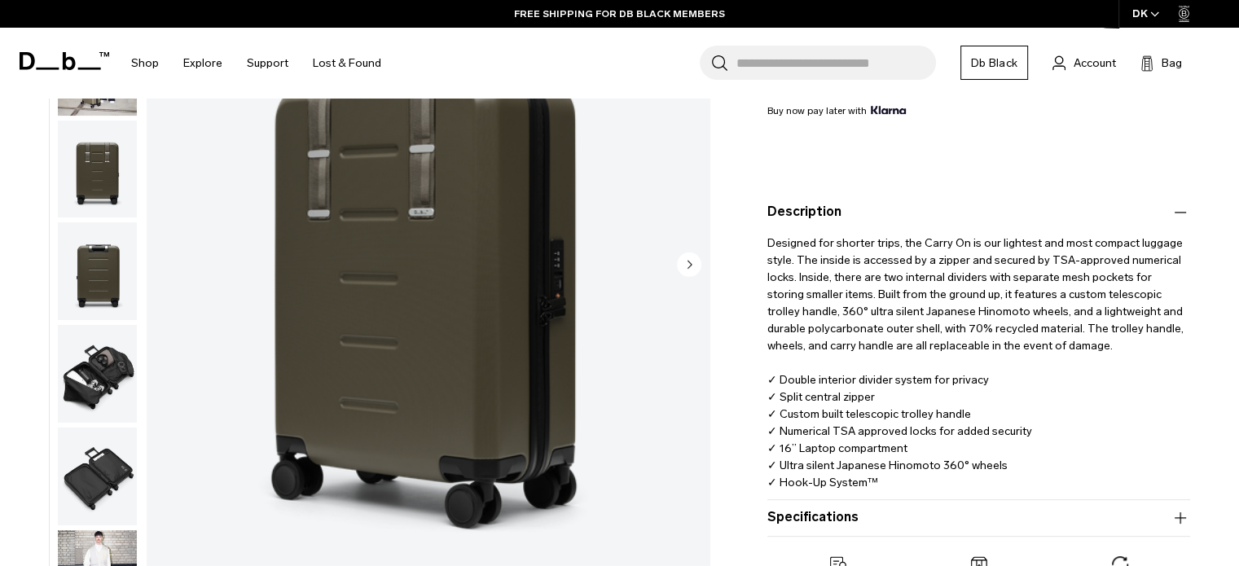
click at [46, 398] on div "01 / 11 New" at bounding box center [359, 269] width 719 height 711
click at [75, 383] on img "button" at bounding box center [97, 375] width 79 height 98
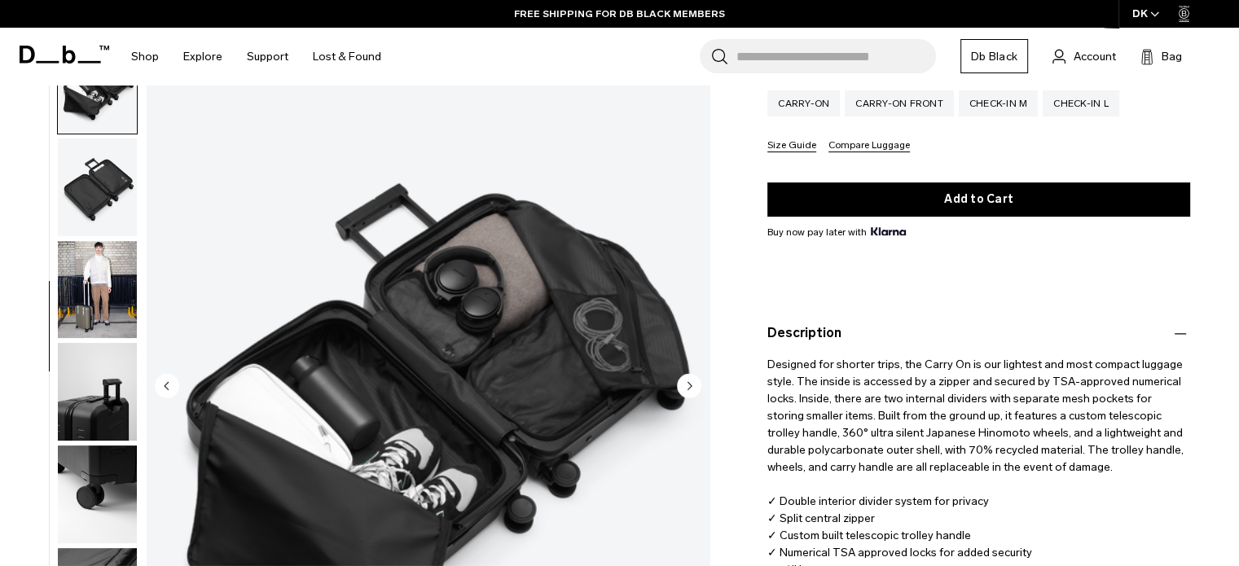
scroll to position [326, 0]
